Goal: Check status

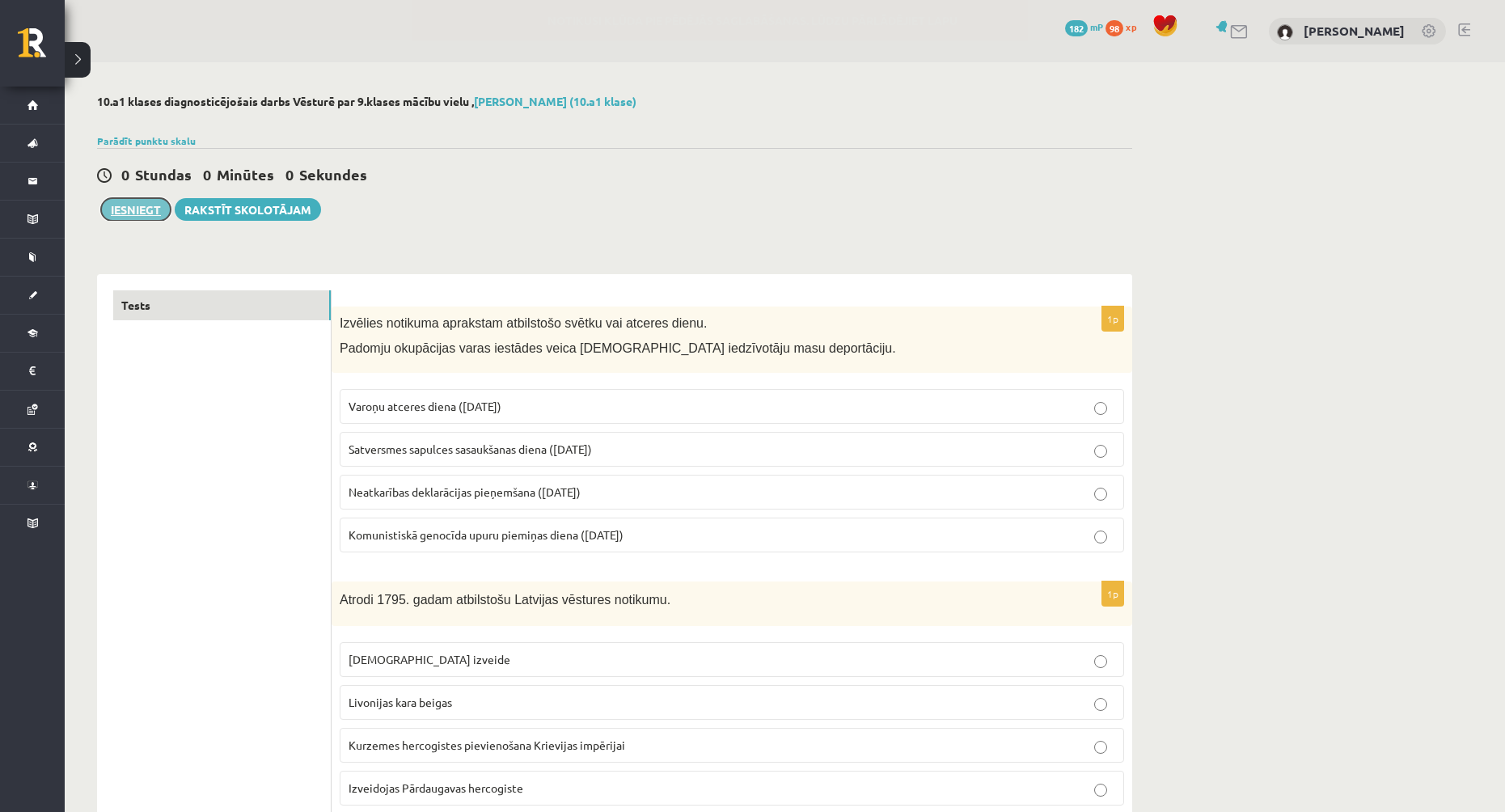
click at [138, 207] on button "Iesniegt" at bounding box center [136, 210] width 70 height 23
click at [127, 212] on button "Iesniegt" at bounding box center [136, 210] width 70 height 23
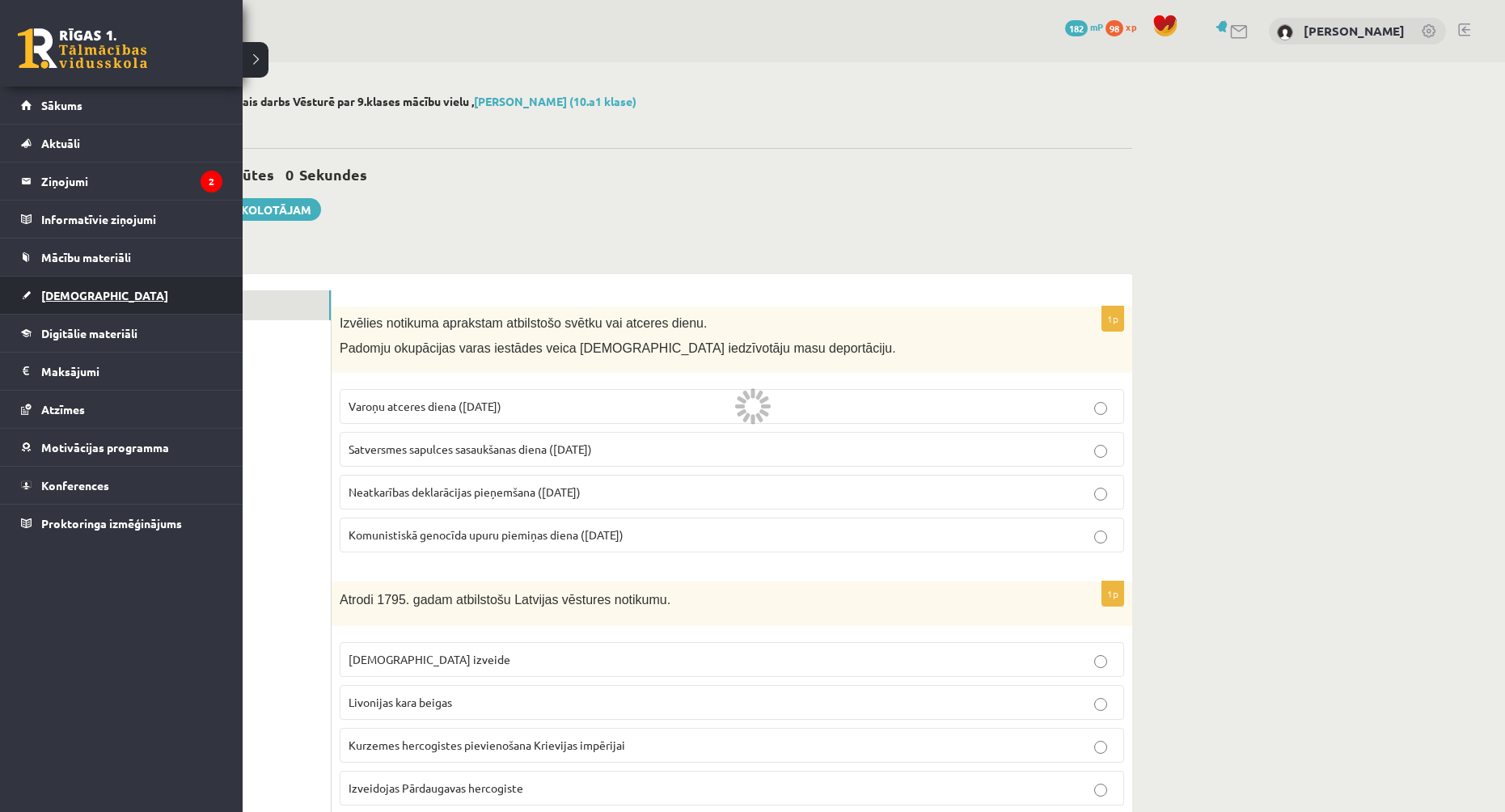
click at [63, 296] on span "[DEMOGRAPHIC_DATA]" at bounding box center [104, 295] width 127 height 15
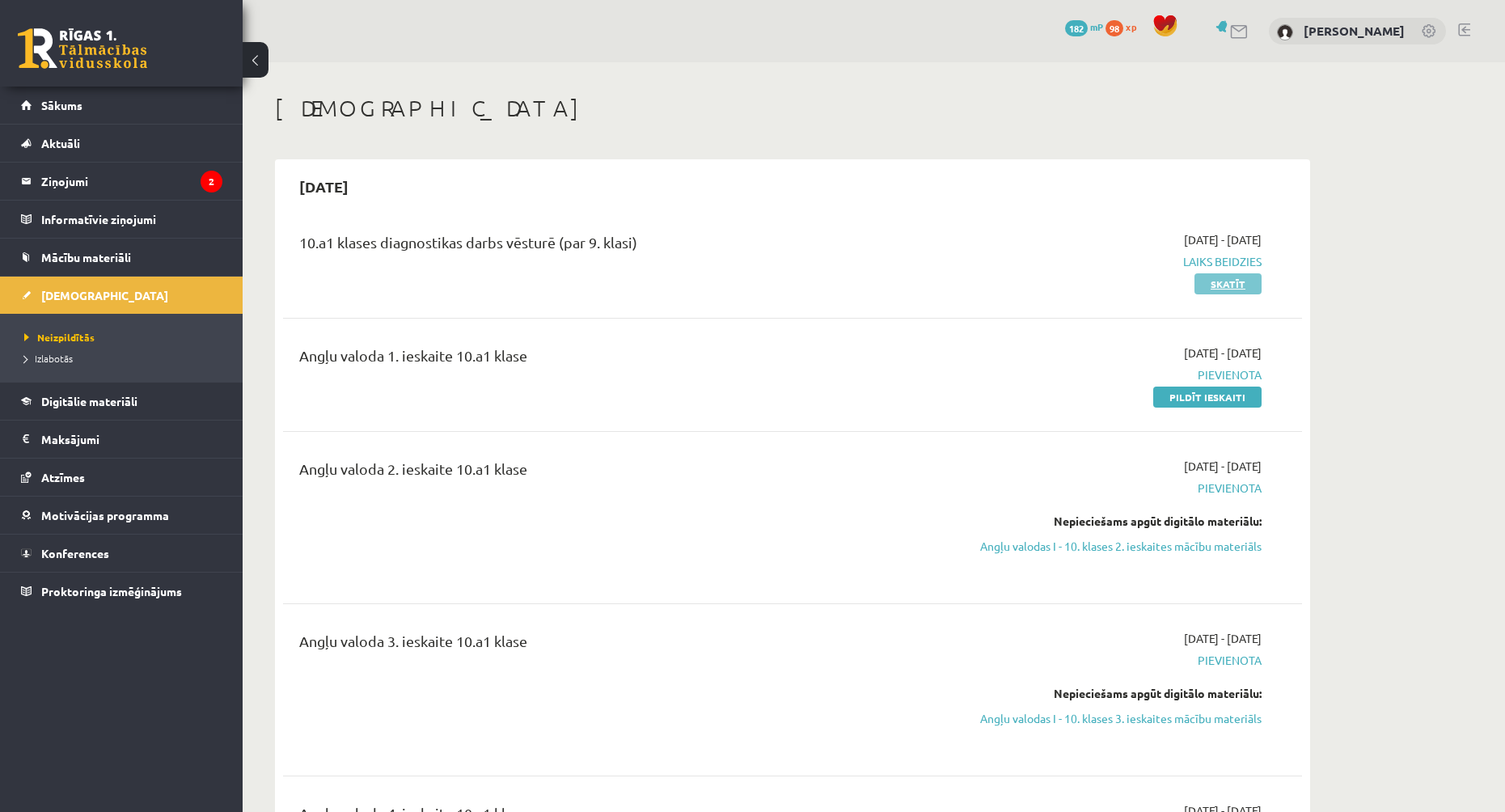
click at [1220, 285] on link "Skatīt" at bounding box center [1228, 283] width 67 height 21
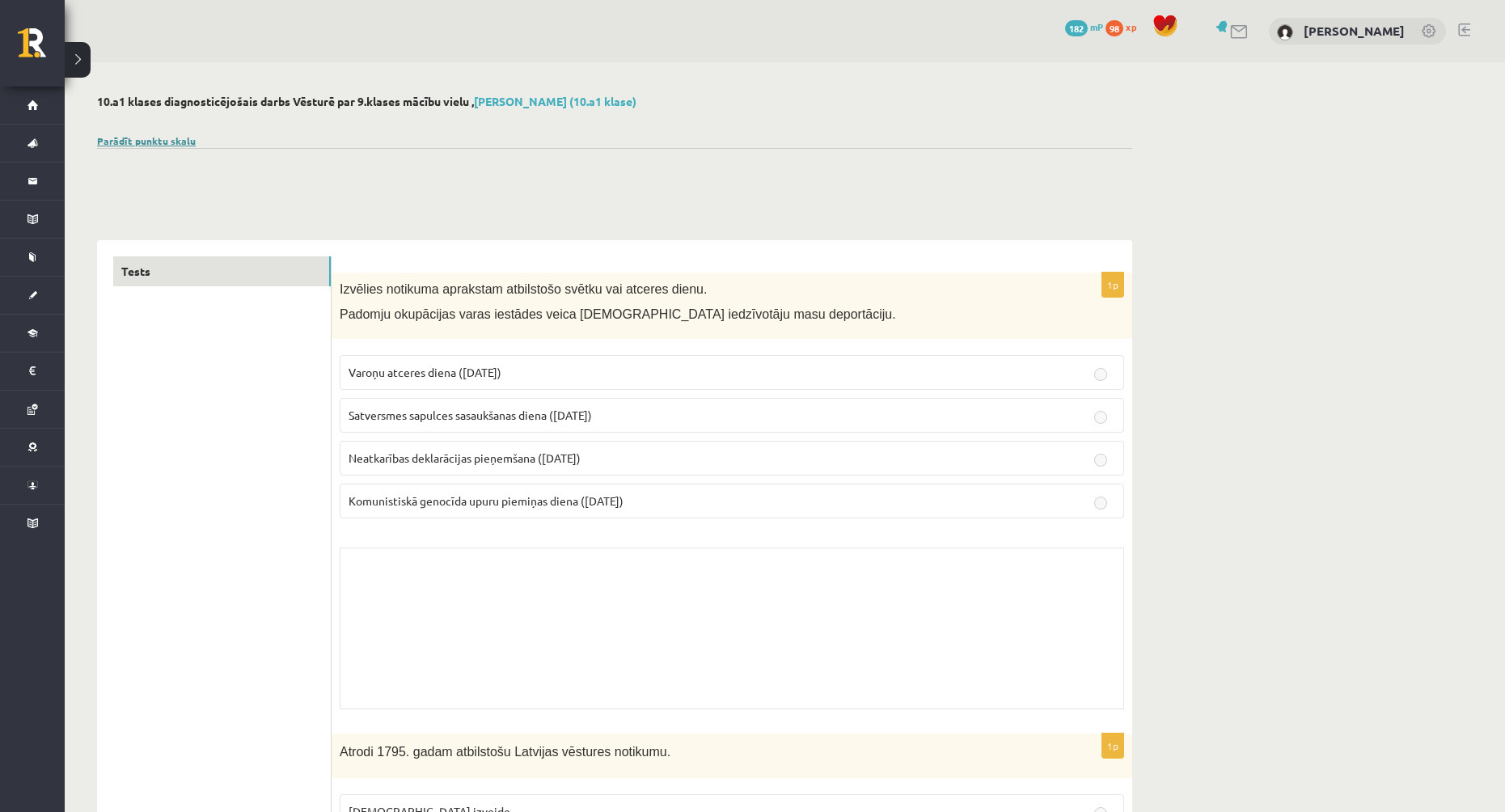
click at [137, 135] on link "Parādīt punktu skalu" at bounding box center [146, 140] width 98 height 13
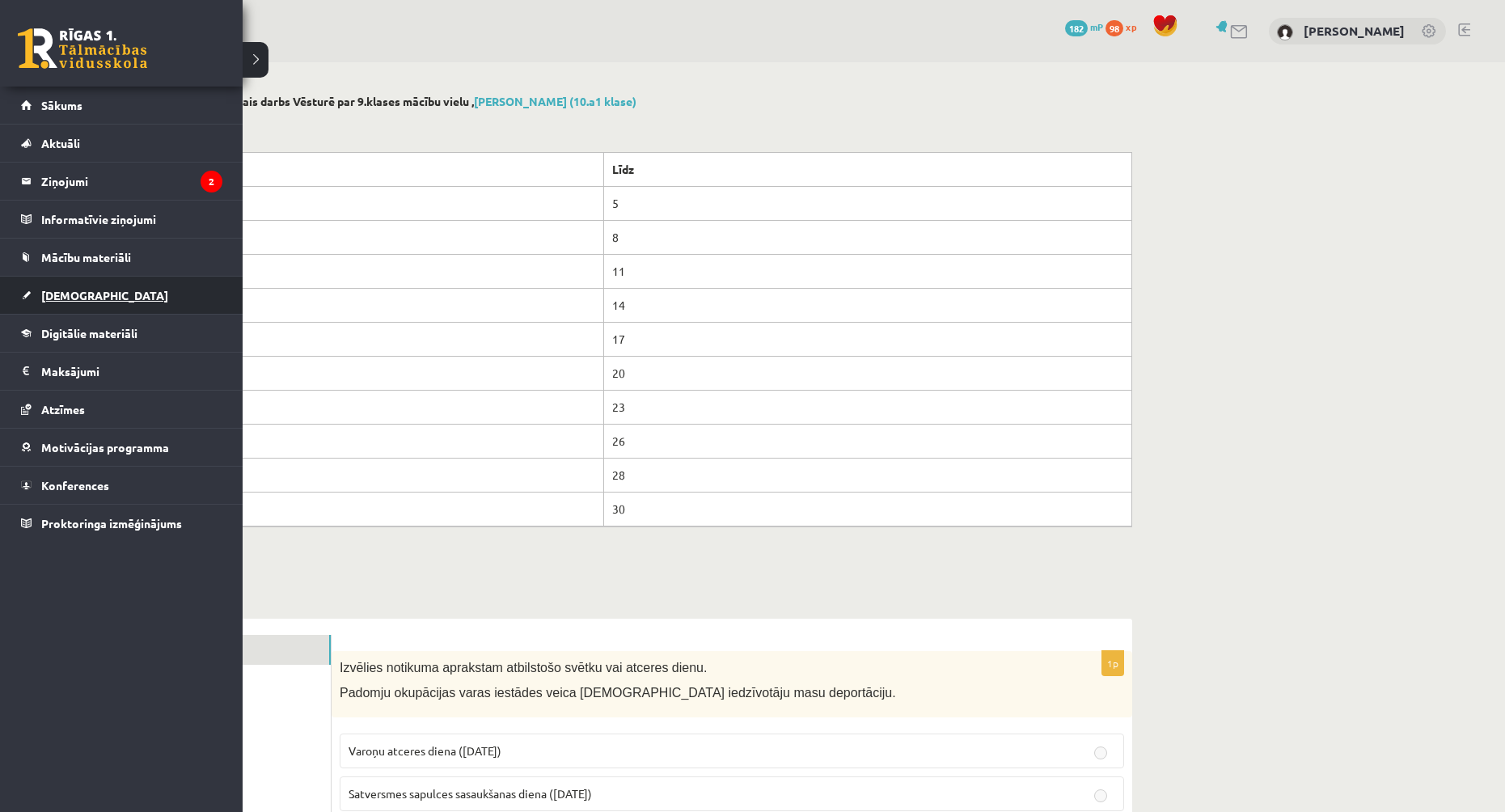
click at [63, 292] on span "[DEMOGRAPHIC_DATA]" at bounding box center [104, 295] width 127 height 15
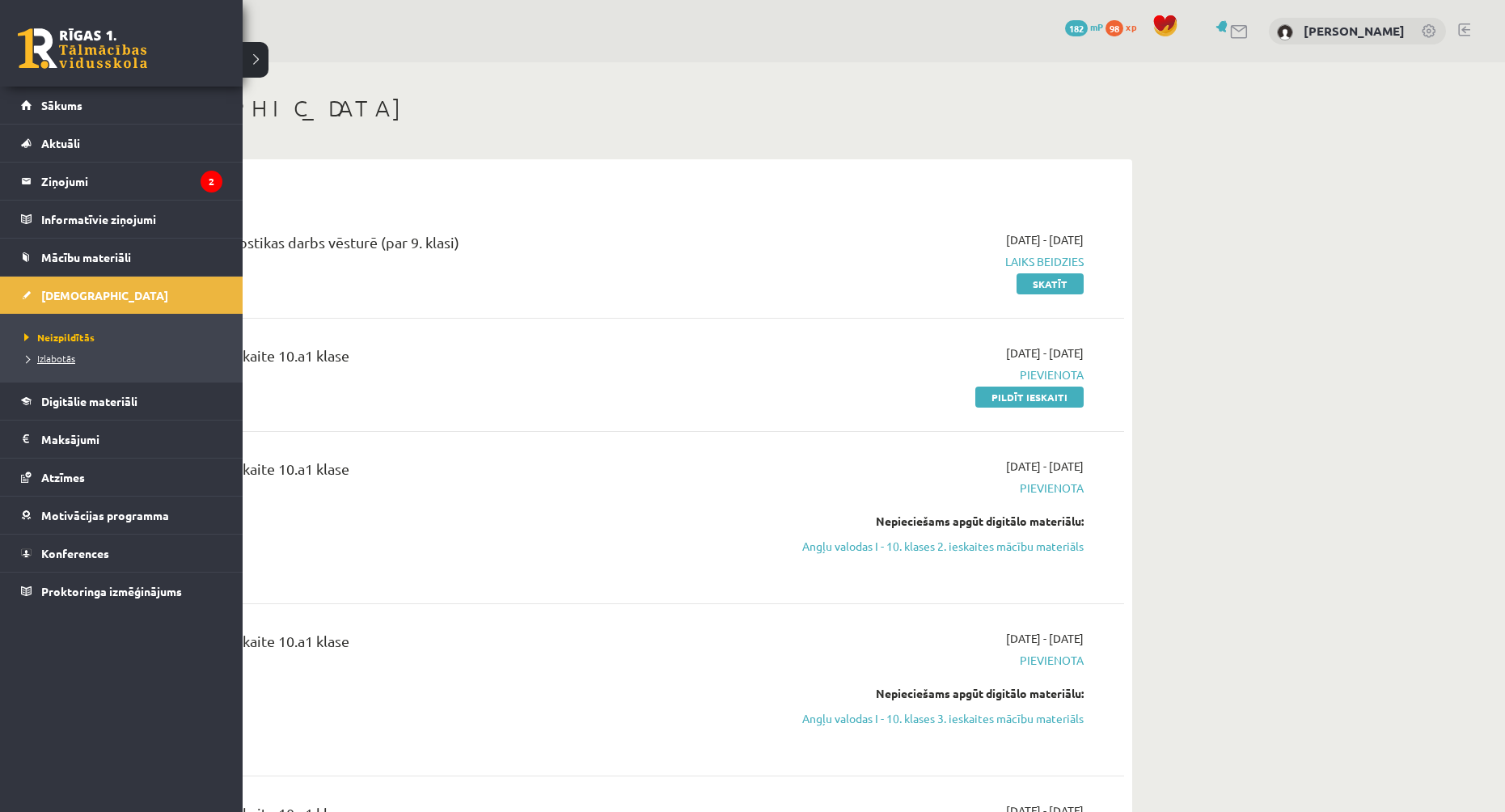
click at [57, 356] on span "Izlabotās" at bounding box center [47, 358] width 55 height 13
